Goal: Check status: Check status

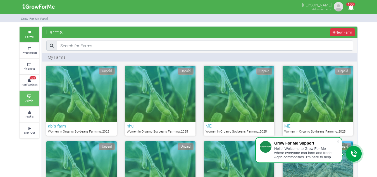
click at [35, 95] on link "Admin" at bounding box center [30, 98] width 20 height 15
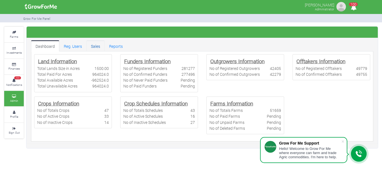
click at [97, 46] on link "Sales" at bounding box center [95, 45] width 18 height 11
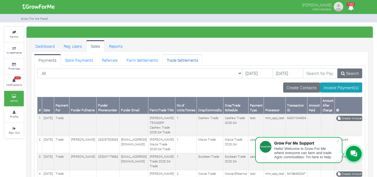
click at [175, 60] on link "Trade Settlements" at bounding box center [182, 59] width 41 height 11
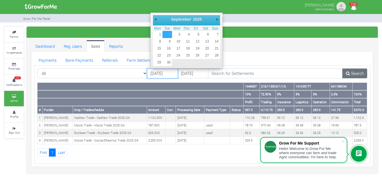
click at [156, 70] on input "[DATE]" at bounding box center [162, 73] width 31 height 10
type input "[DATE]"
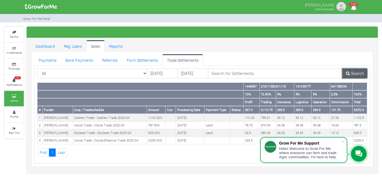
click at [346, 75] on icon at bounding box center [348, 73] width 4 height 4
